Goal: Task Accomplishment & Management: Use online tool/utility

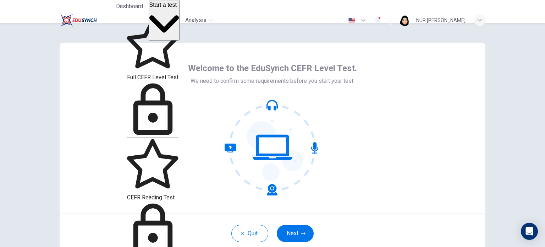
click at [177, 8] on span "Start a test" at bounding box center [162, 5] width 27 height 6
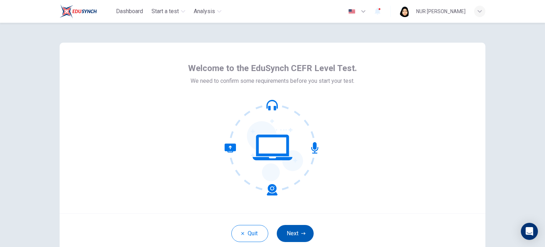
click at [298, 234] on button "Next" at bounding box center [295, 233] width 37 height 17
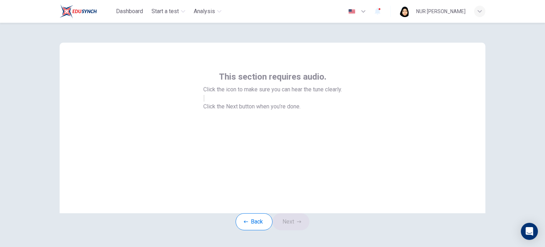
click at [205, 102] on button "button" at bounding box center [203, 98] width 1 height 7
click at [301, 224] on icon "button" at bounding box center [299, 221] width 4 height 4
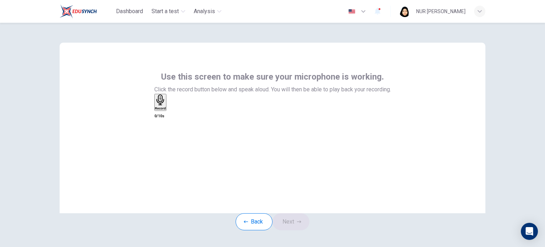
click at [166, 110] on div "Record" at bounding box center [160, 102] width 11 height 16
click at [162, 143] on div "Stop" at bounding box center [158, 122] width 7 height 57
click at [295, 228] on button "Next" at bounding box center [291, 221] width 37 height 17
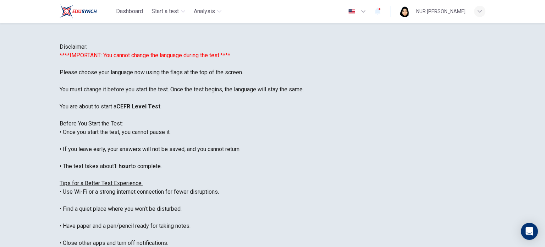
click at [422, 16] on div "NUR [PERSON_NAME]" at bounding box center [442, 11] width 86 height 11
click at [327, 246] on div at bounding box center [272, 247] width 545 height 0
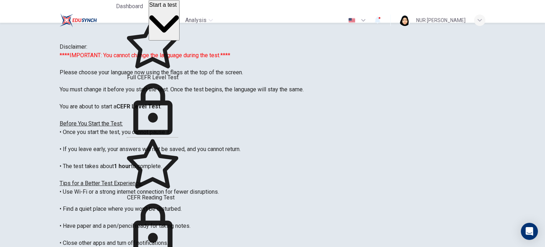
click at [177, 8] on span "Start a test" at bounding box center [162, 5] width 27 height 6
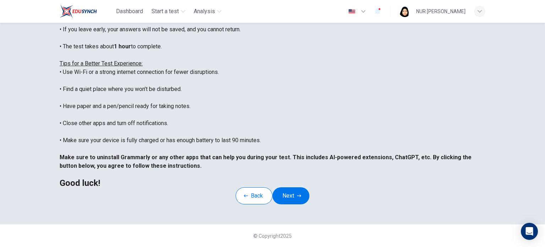
scroll to position [148, 0]
click at [288, 187] on button "Next" at bounding box center [291, 195] width 37 height 17
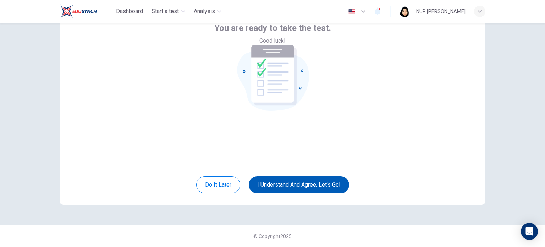
click at [299, 179] on button "I understand and agree. Let’s go!" at bounding box center [299, 184] width 100 height 17
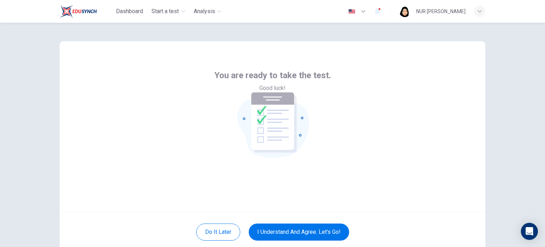
scroll to position [0, 0]
